Goal: Task Accomplishment & Management: Manage account settings

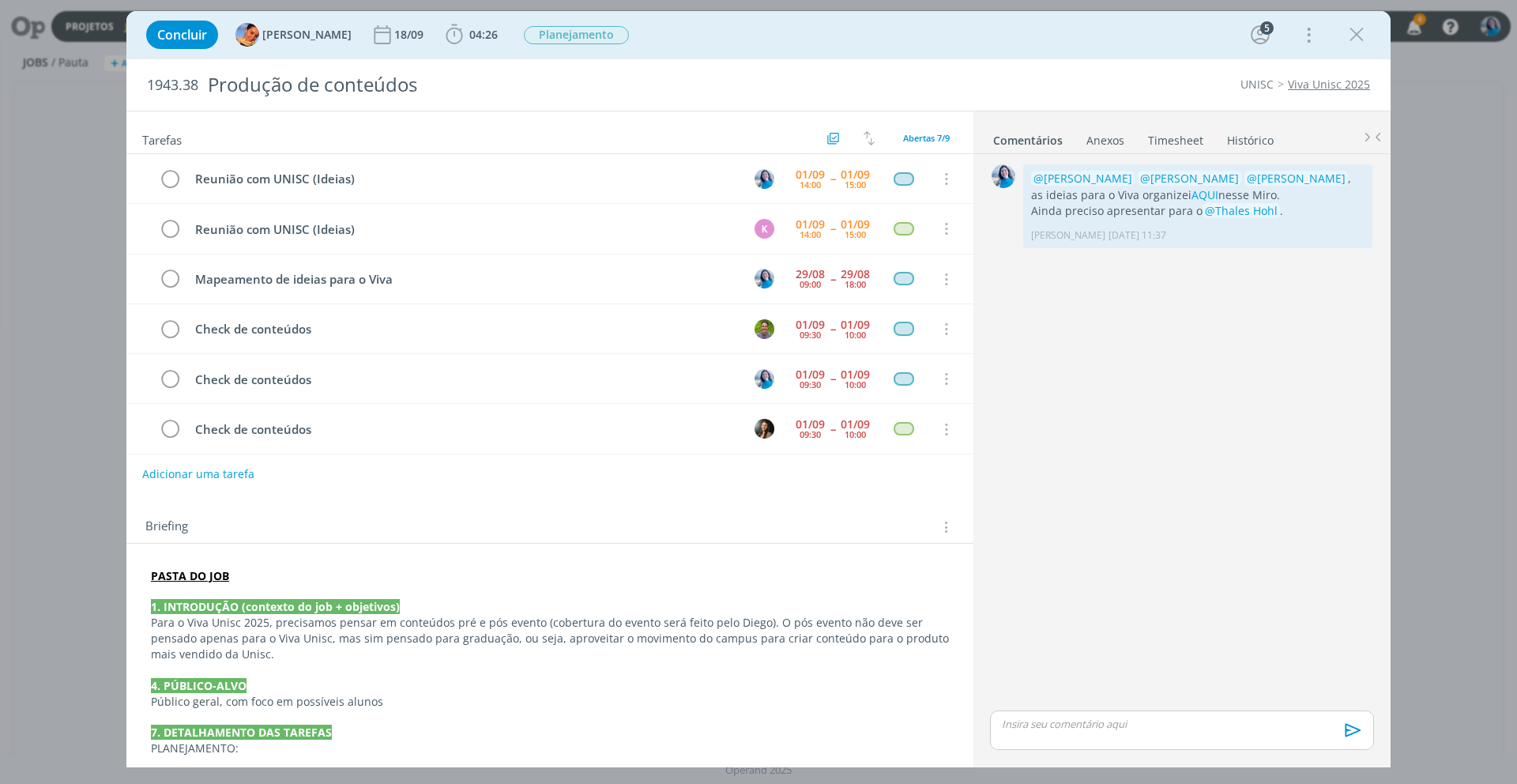
click at [1177, 142] on link "Timesheet" at bounding box center [1175, 137] width 57 height 23
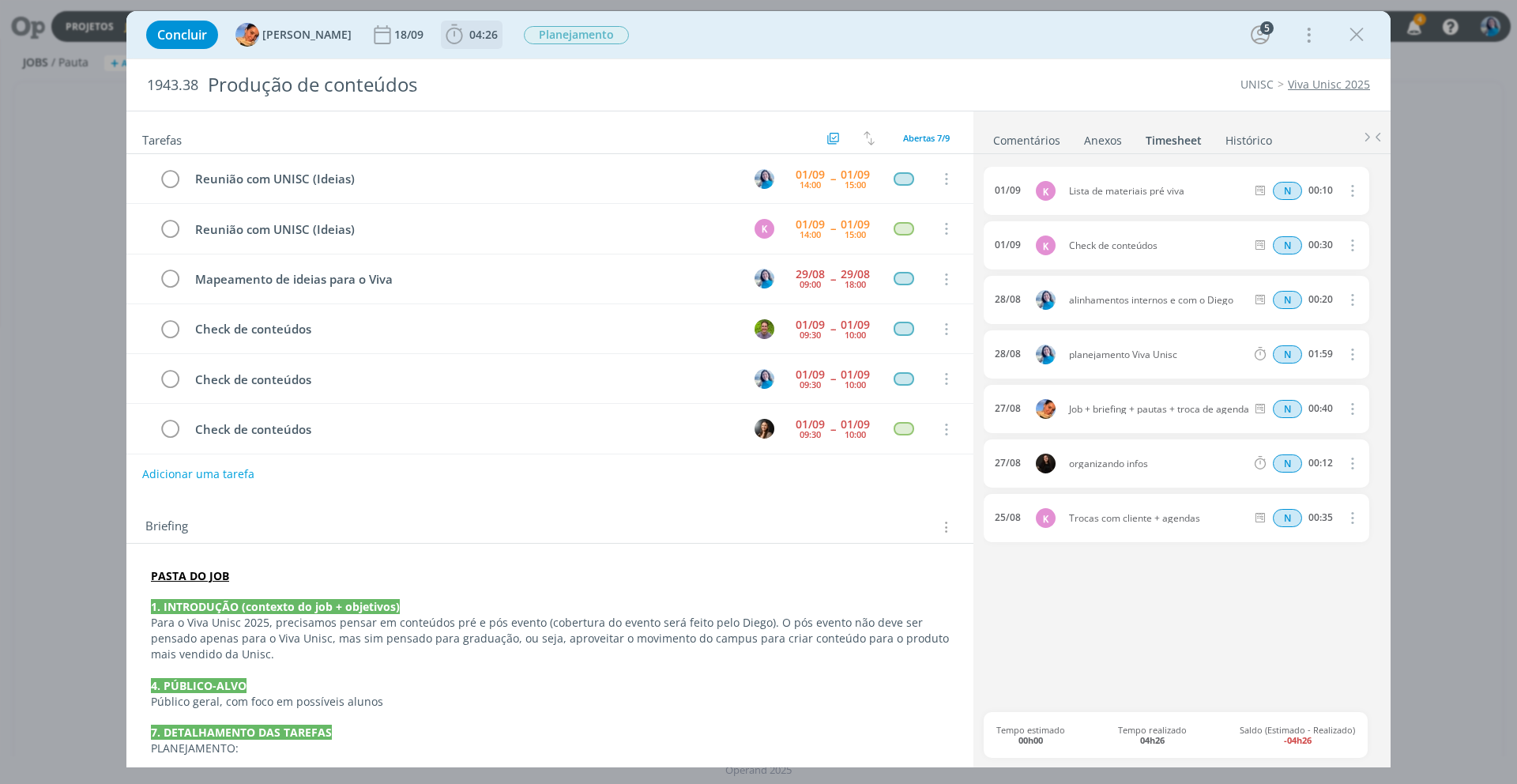
click at [474, 28] on span "04:26" at bounding box center [483, 35] width 28 height 15
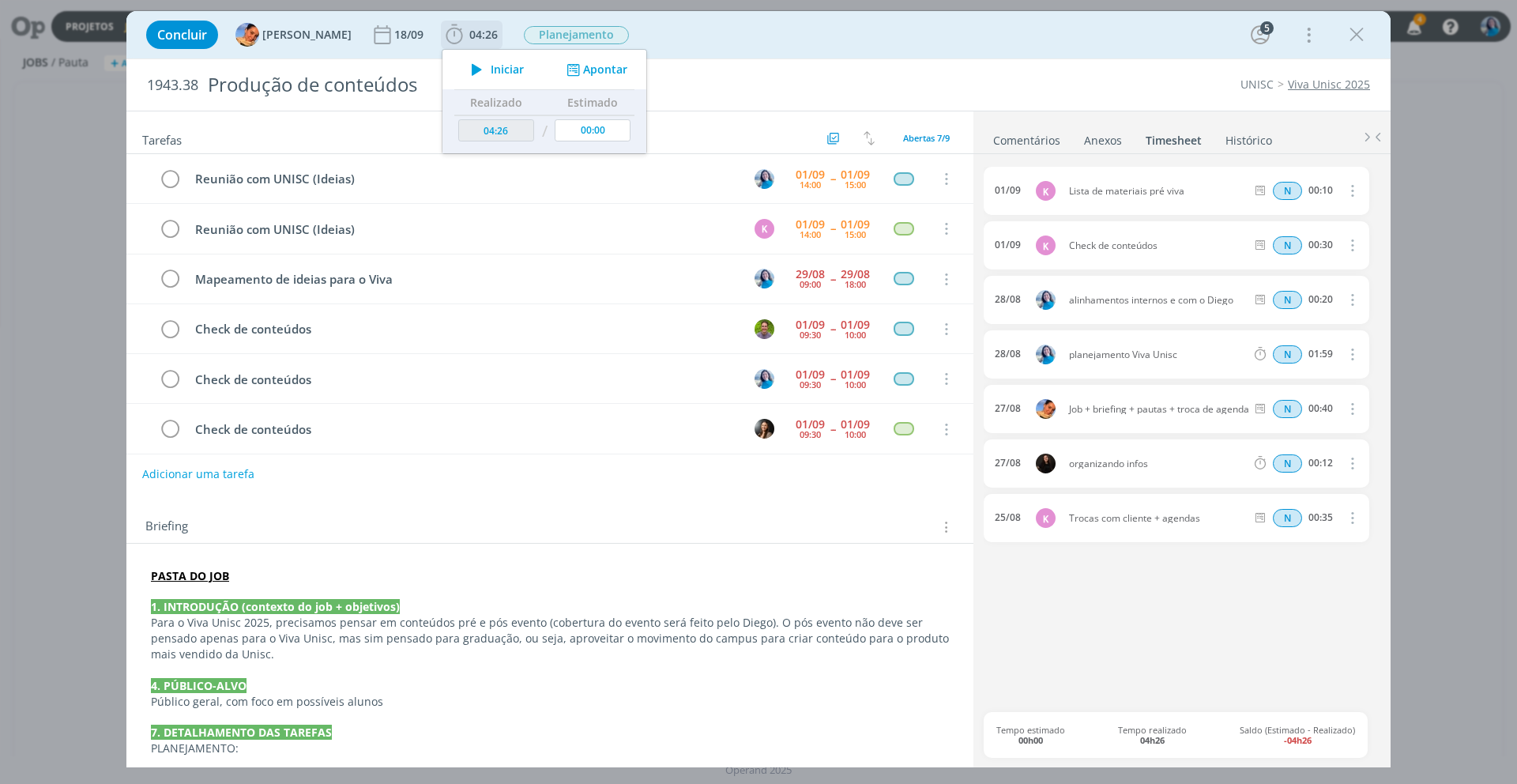
click at [570, 63] on button "Apontar" at bounding box center [594, 70] width 65 height 17
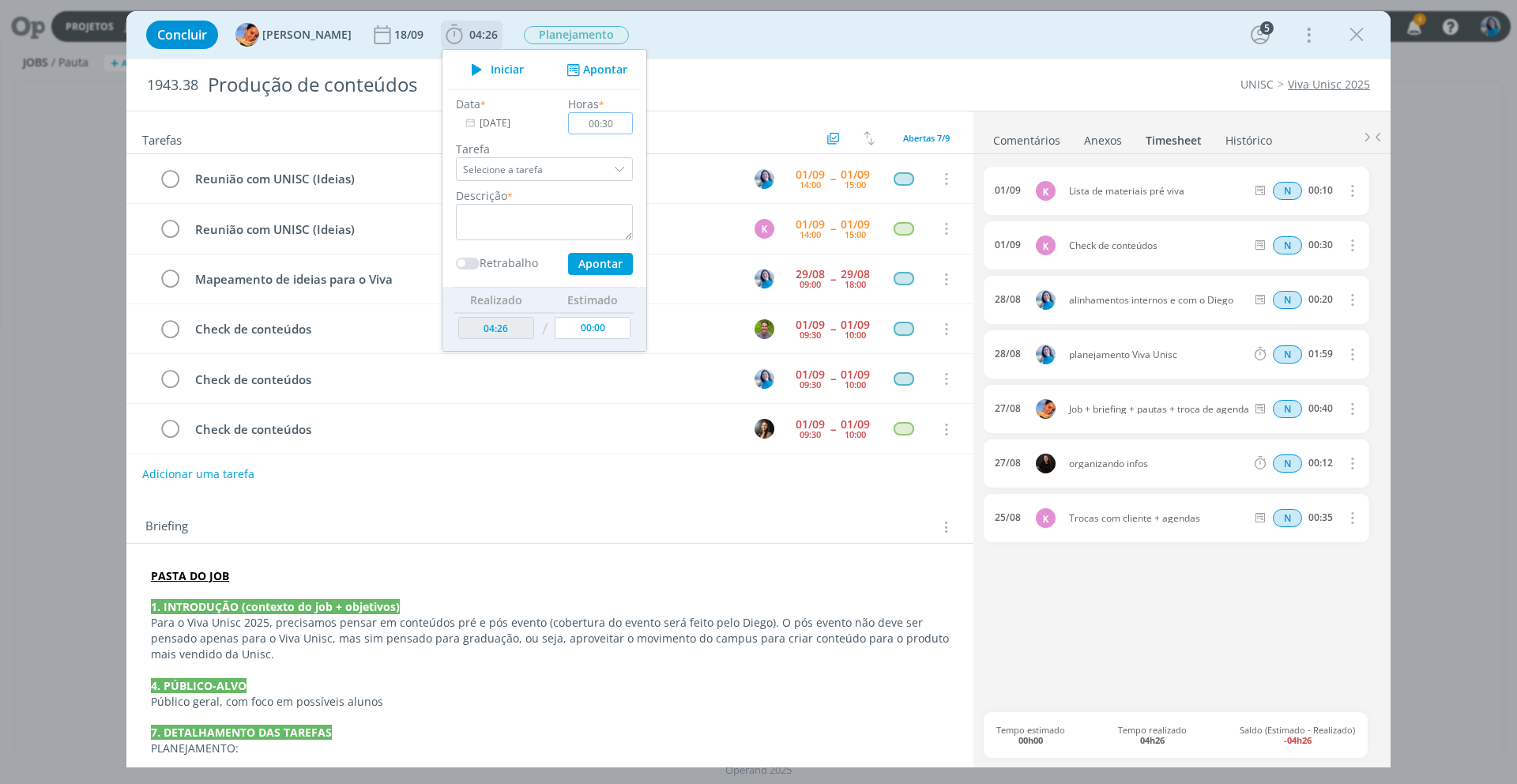
type input "00:30"
click at [571, 216] on textarea "dialog" at bounding box center [544, 222] width 177 height 37
type textarea "h"
type textarea "check de conteúdos"
click at [588, 264] on button "Apontar" at bounding box center [600, 264] width 65 height 22
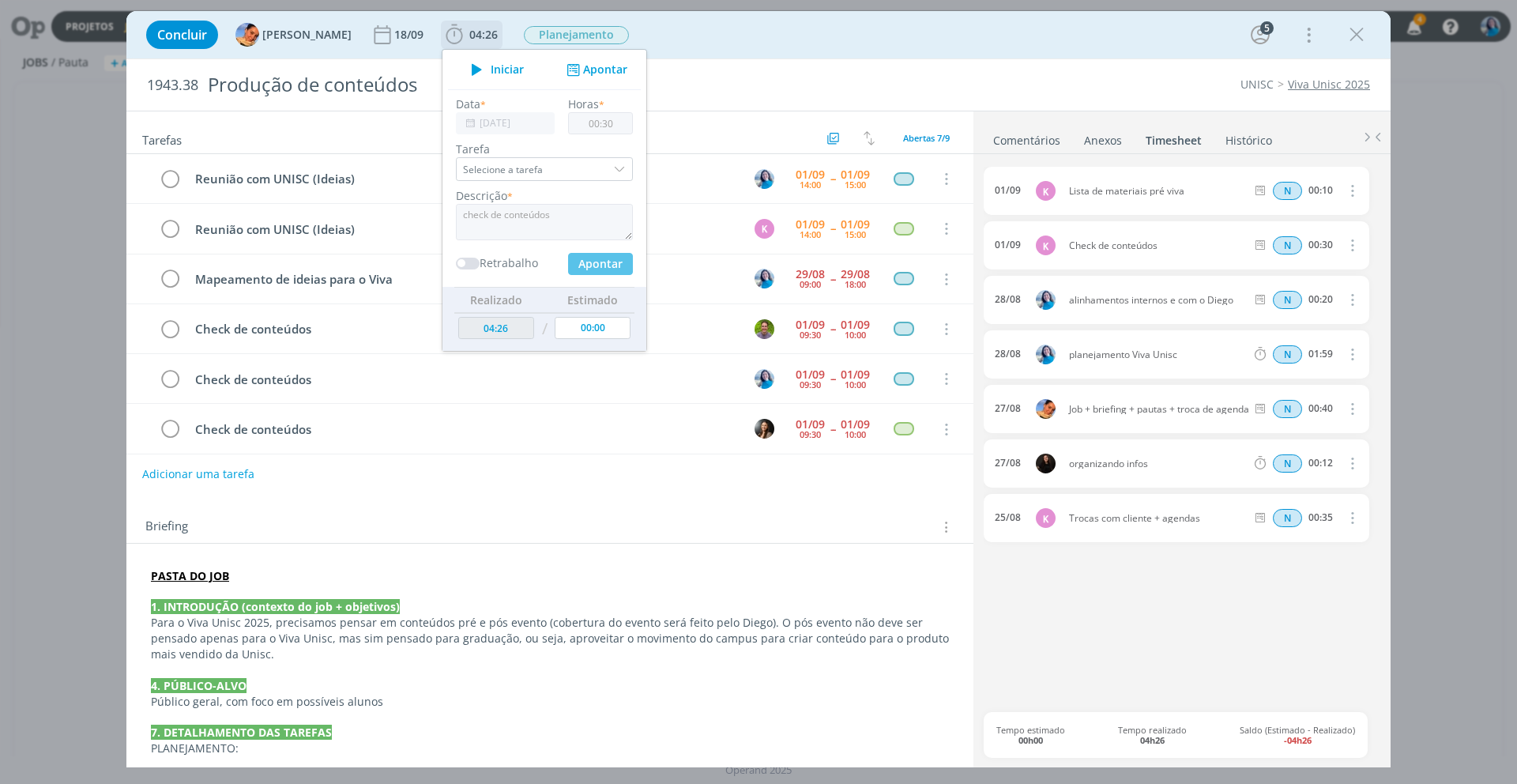
type input "04:56"
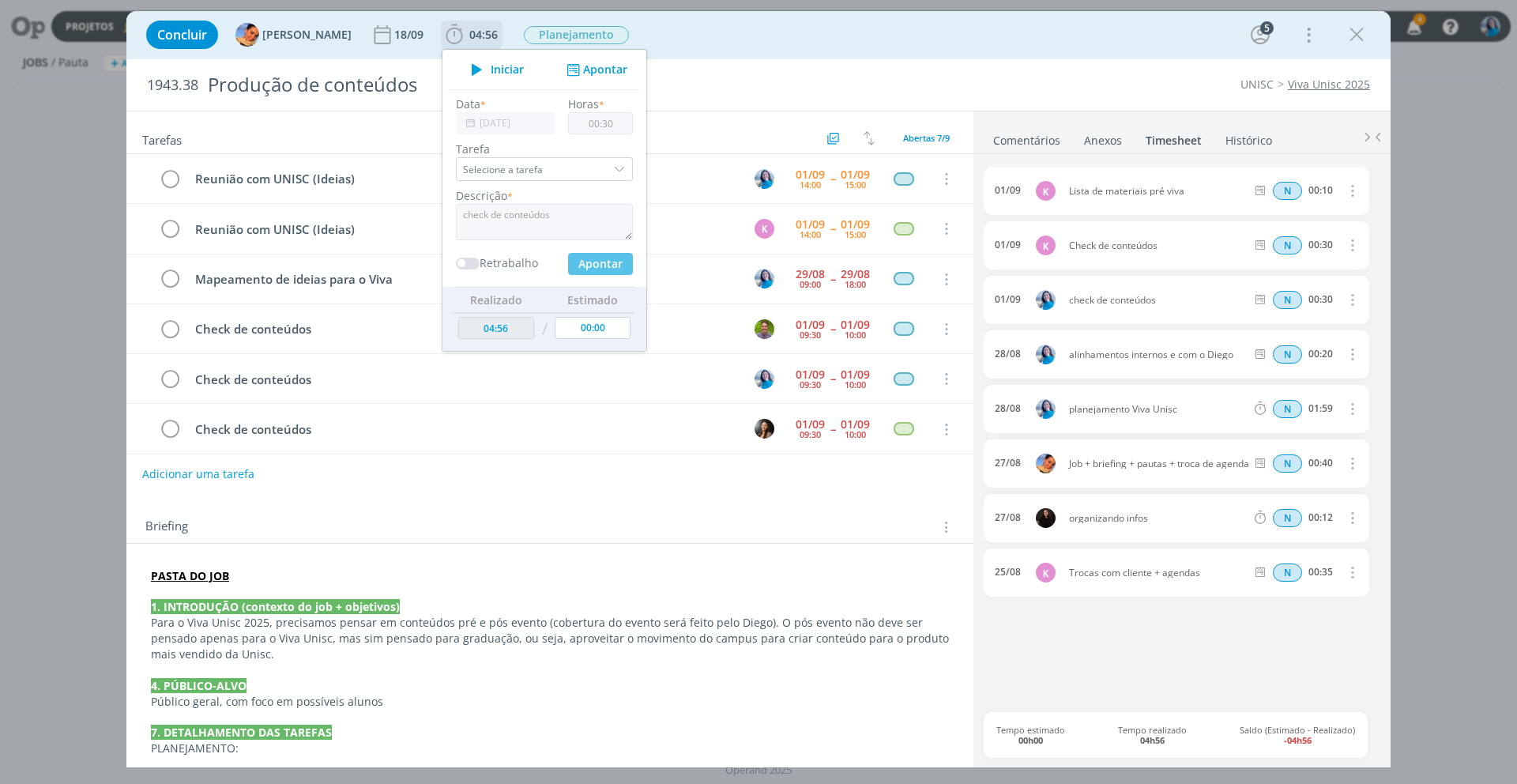
type input "00:00"
click at [749, 503] on div "Briefing Briefings Predefinidos Versões do Briefing Ver Briefing do Projeto" at bounding box center [550, 522] width 847 height 43
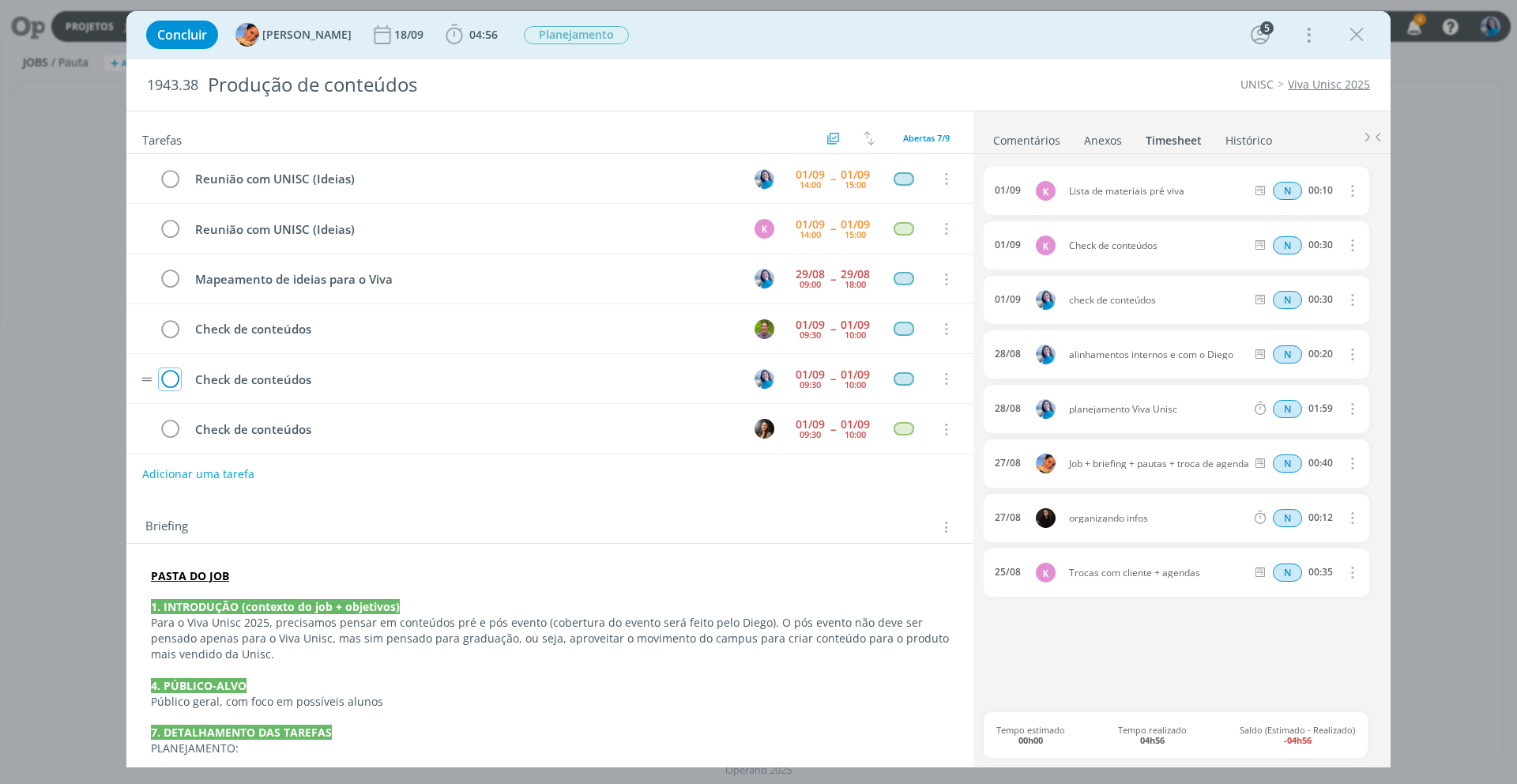
click at [168, 379] on icon "dialog" at bounding box center [170, 379] width 22 height 24
click at [174, 283] on icon "dialog" at bounding box center [170, 280] width 22 height 24
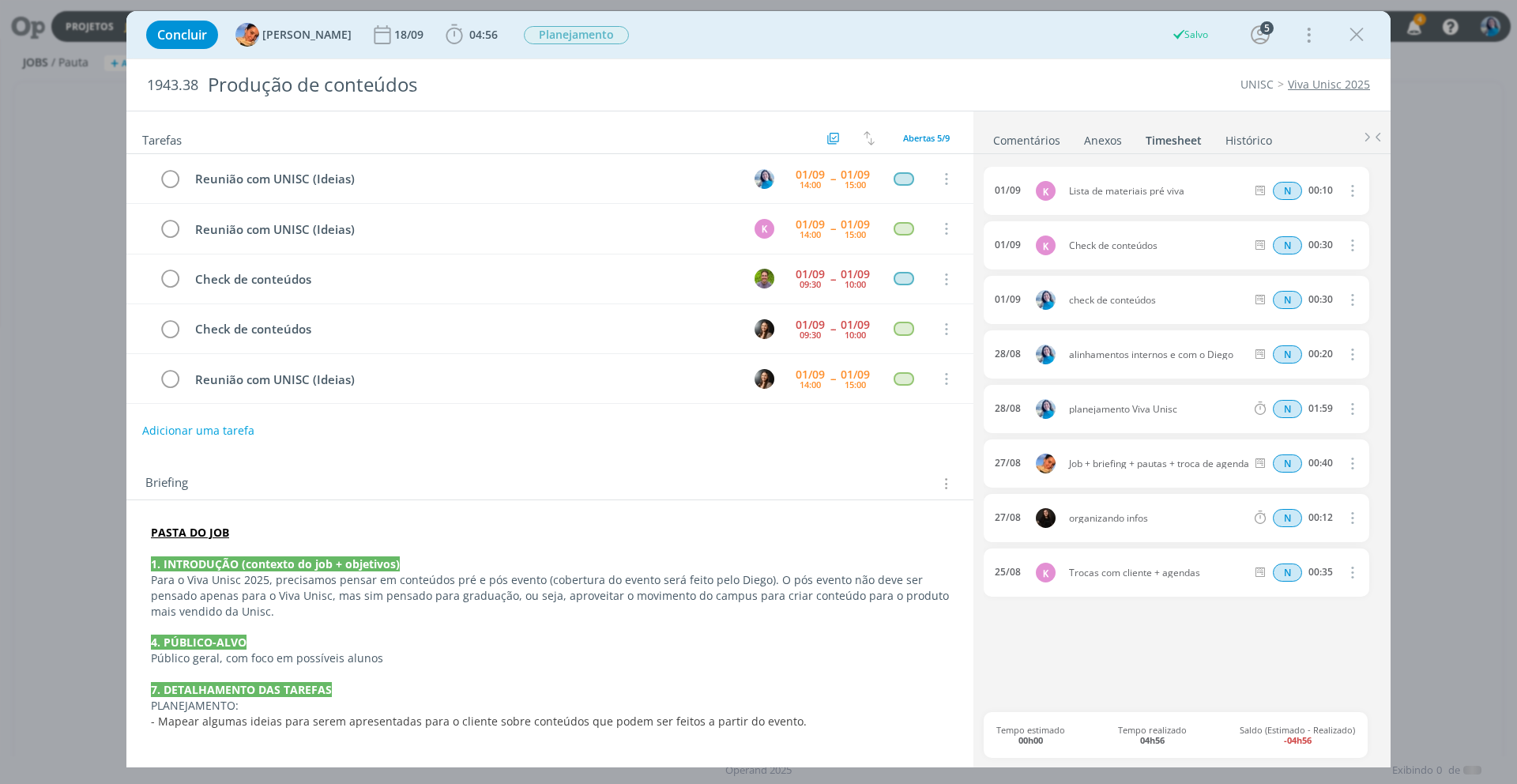
click at [1037, 139] on link "Comentários" at bounding box center [1026, 137] width 69 height 23
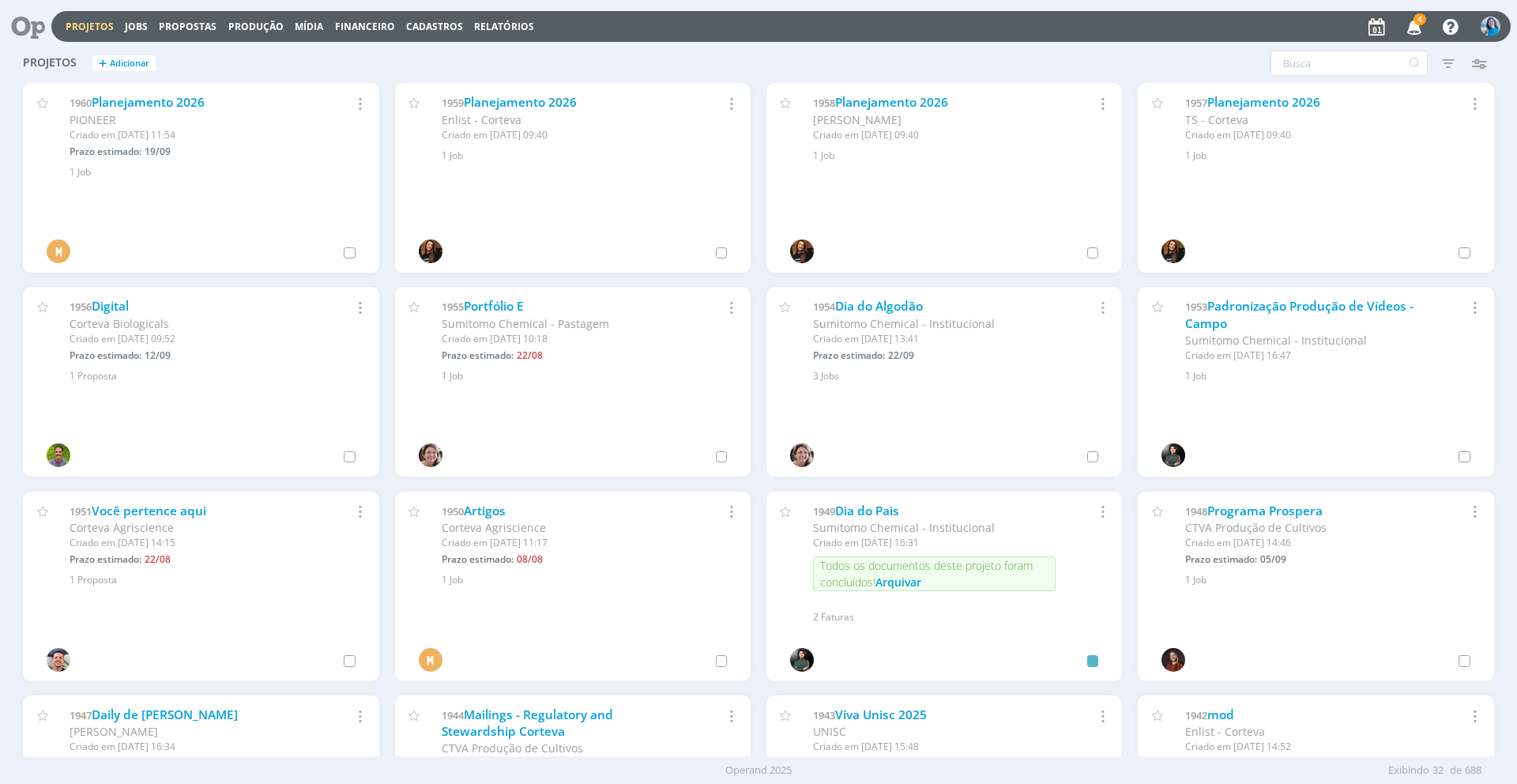
click at [1415, 28] on icon "button" at bounding box center [1414, 26] width 28 height 27
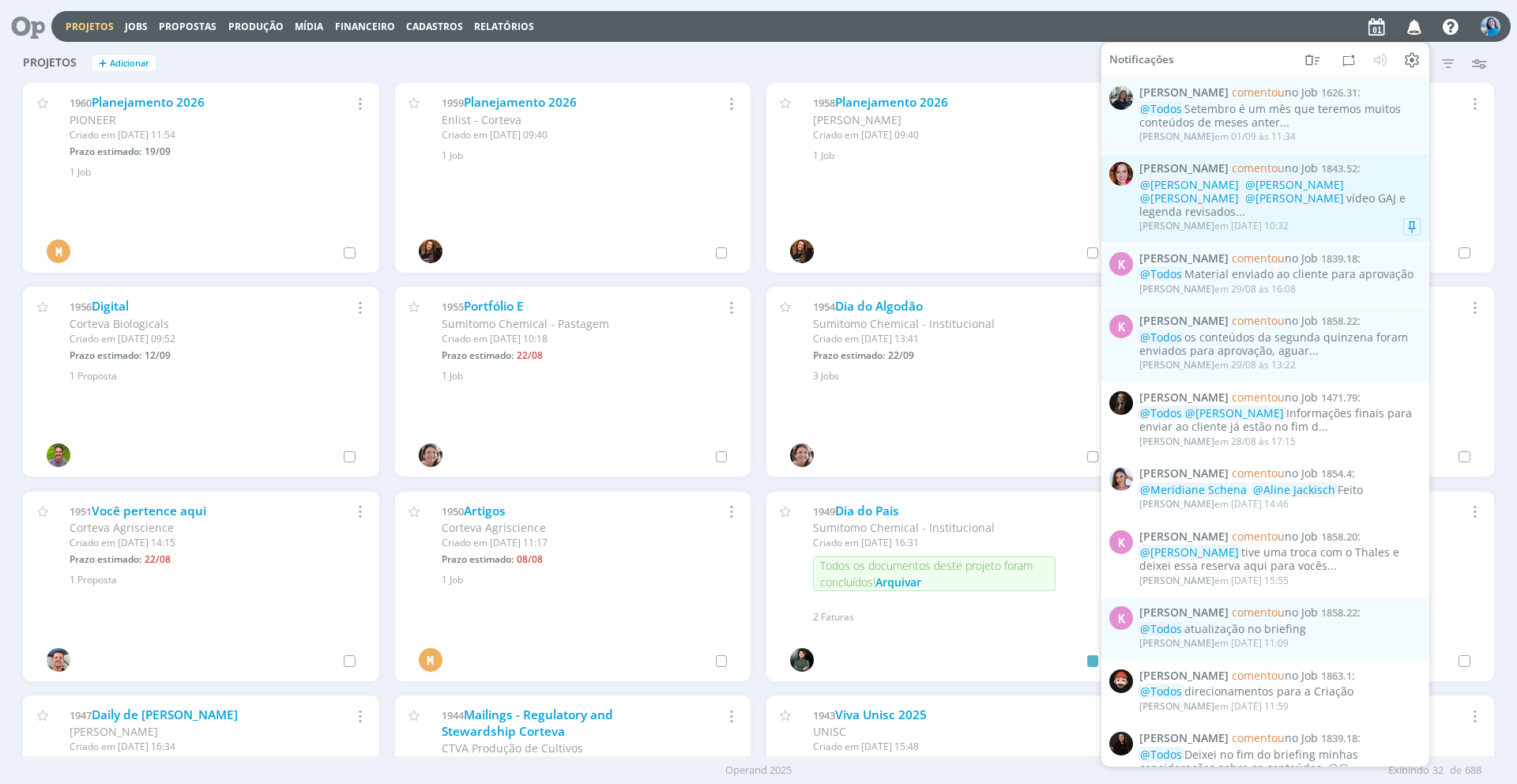
click at [1239, 190] on span "@[PERSON_NAME]" at bounding box center [1190, 198] width 99 height 15
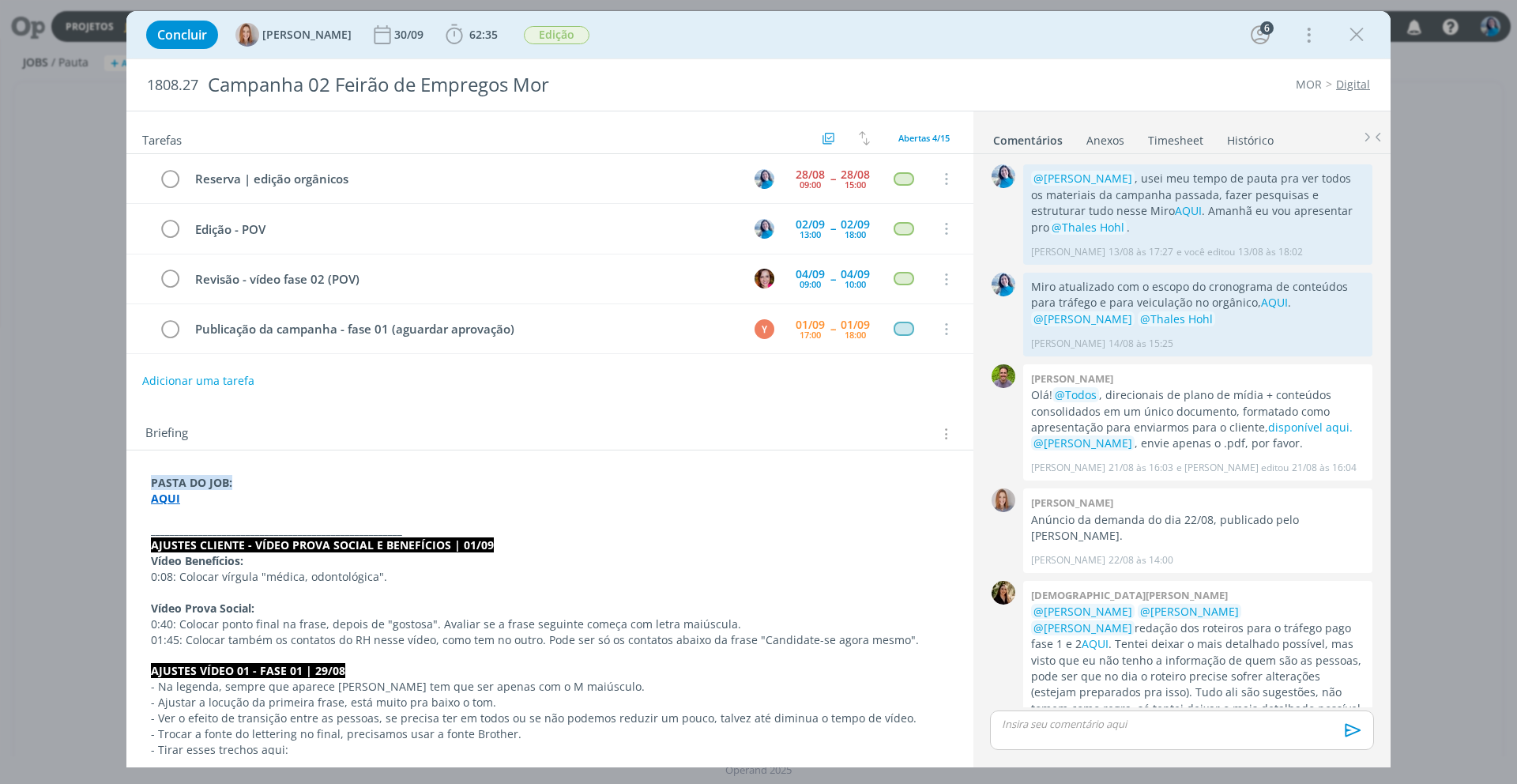
scroll to position [611, 0]
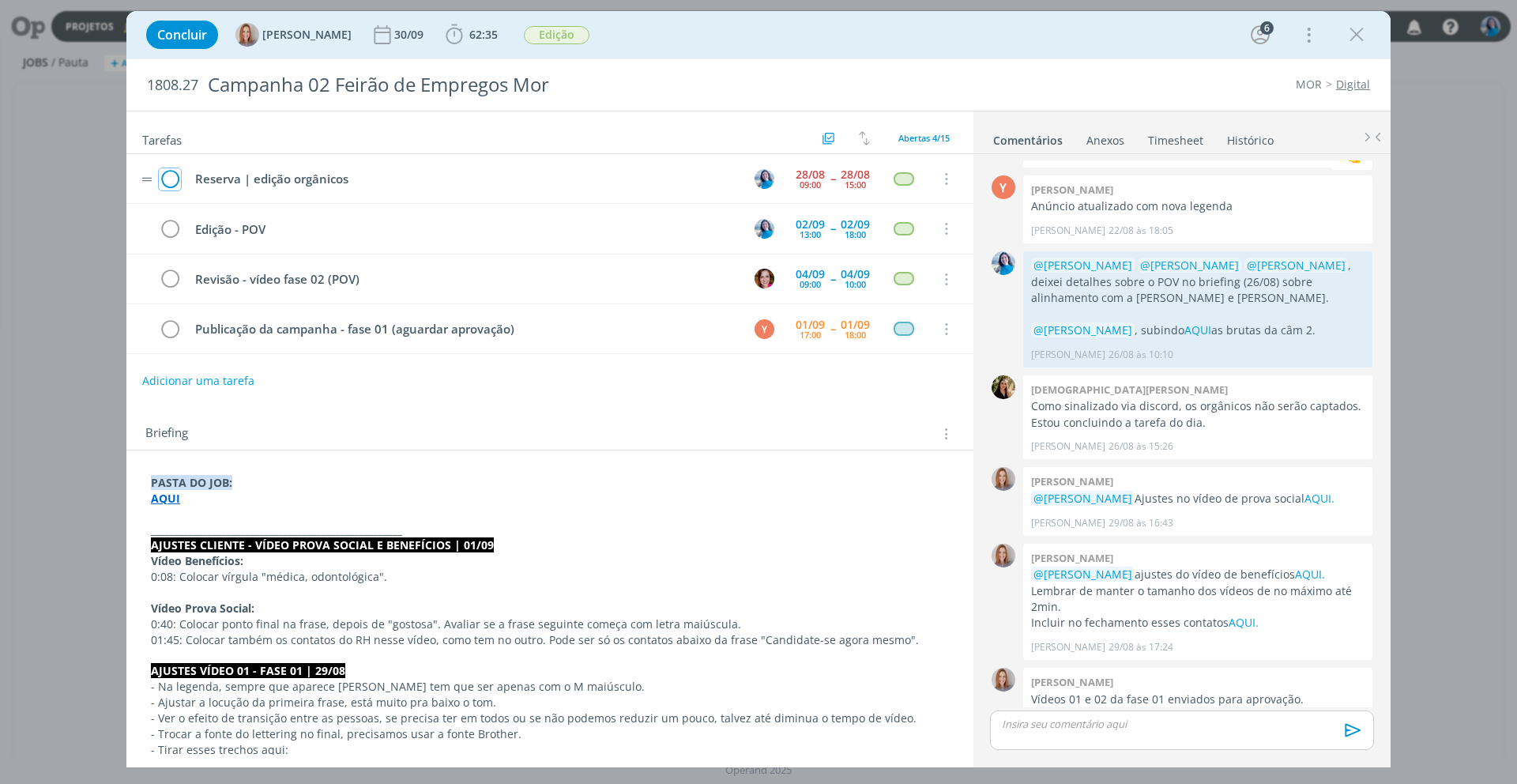
click at [173, 180] on icon "dialog" at bounding box center [170, 179] width 22 height 24
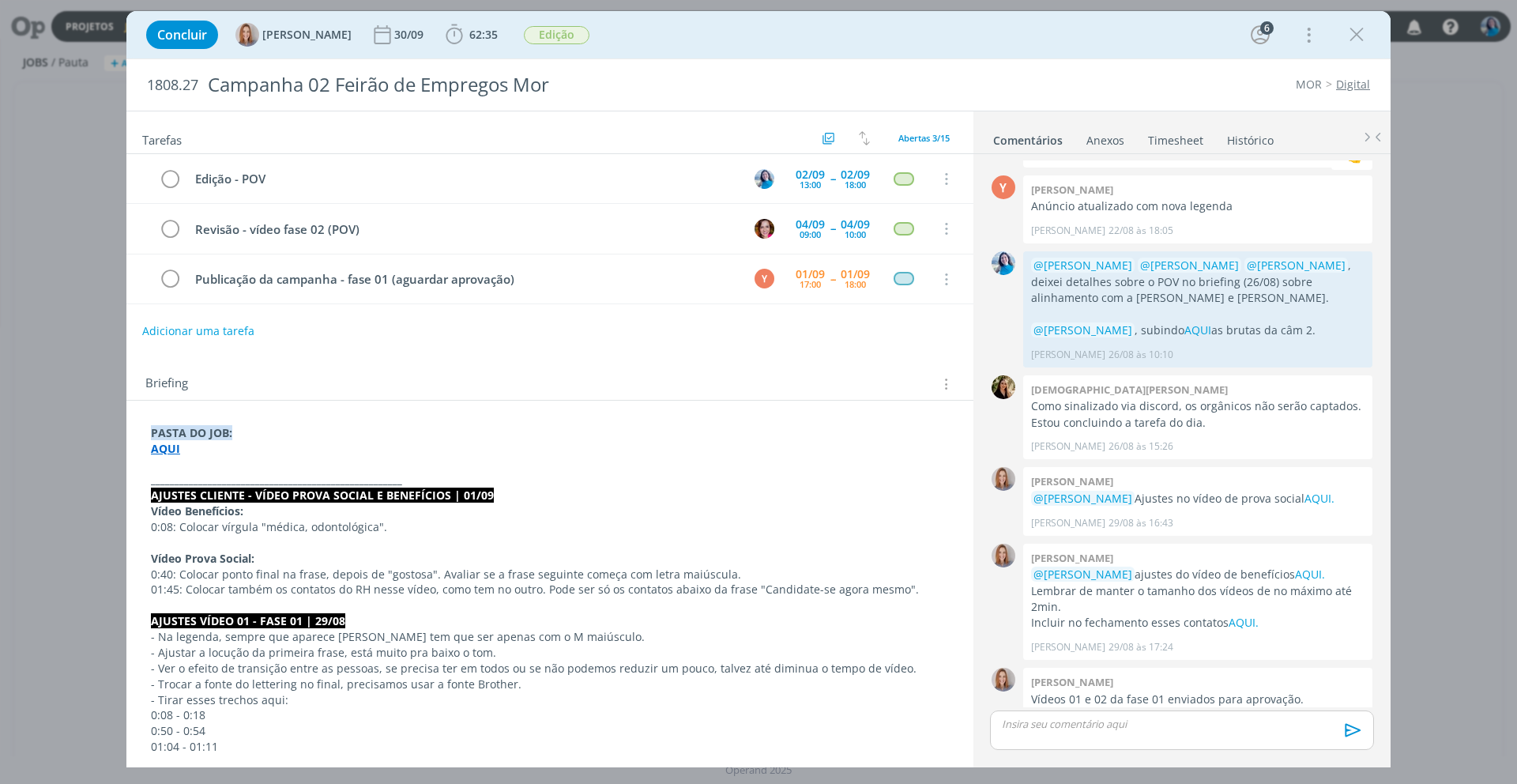
click at [1175, 141] on link "Timesheet" at bounding box center [1175, 137] width 57 height 23
